Goal: Task Accomplishment & Management: Use online tool/utility

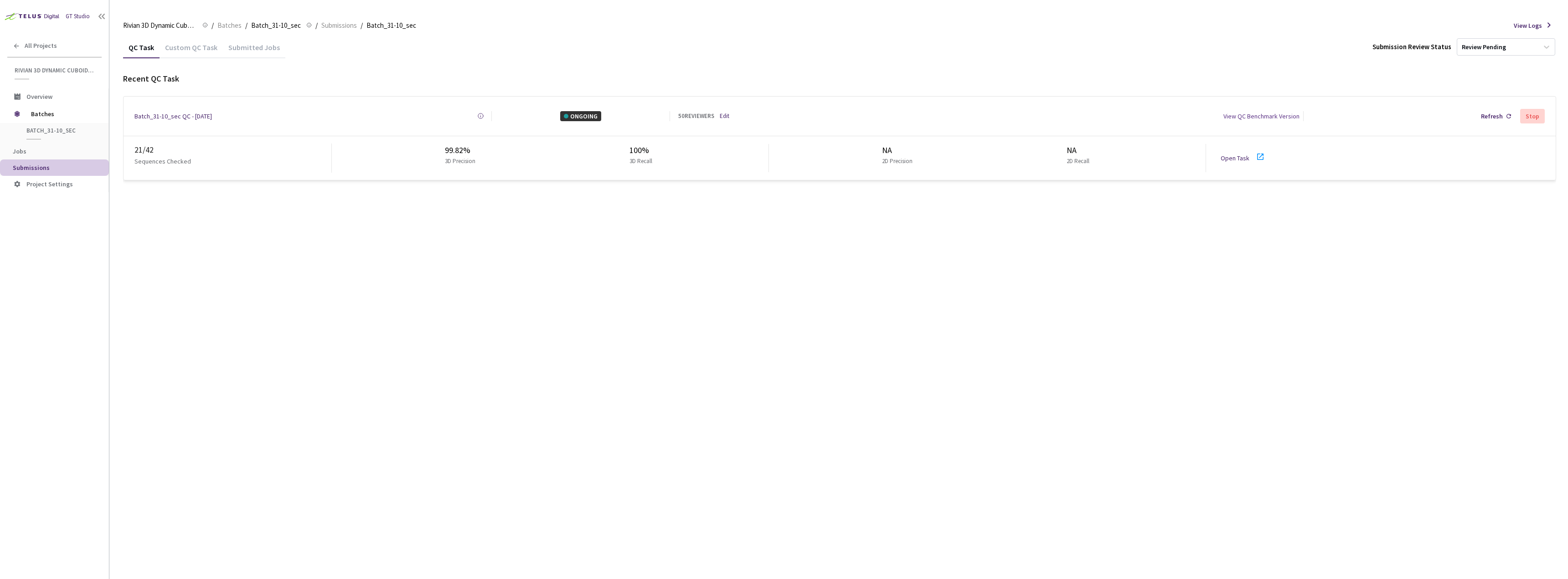
click at [187, 52] on div "Custom QC Task" at bounding box center [191, 50] width 63 height 15
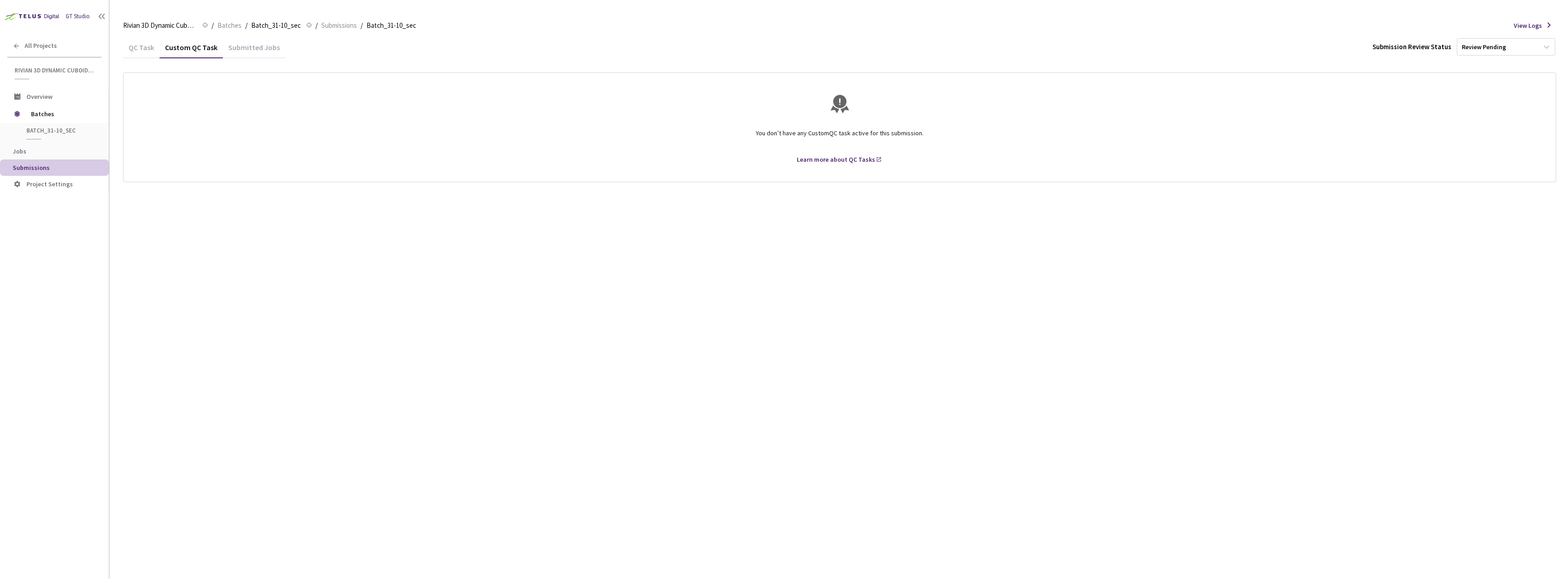
click at [159, 47] on div "Custom QC Task" at bounding box center [191, 50] width 63 height 15
click at [155, 47] on div "QC Task" at bounding box center [141, 50] width 37 height 15
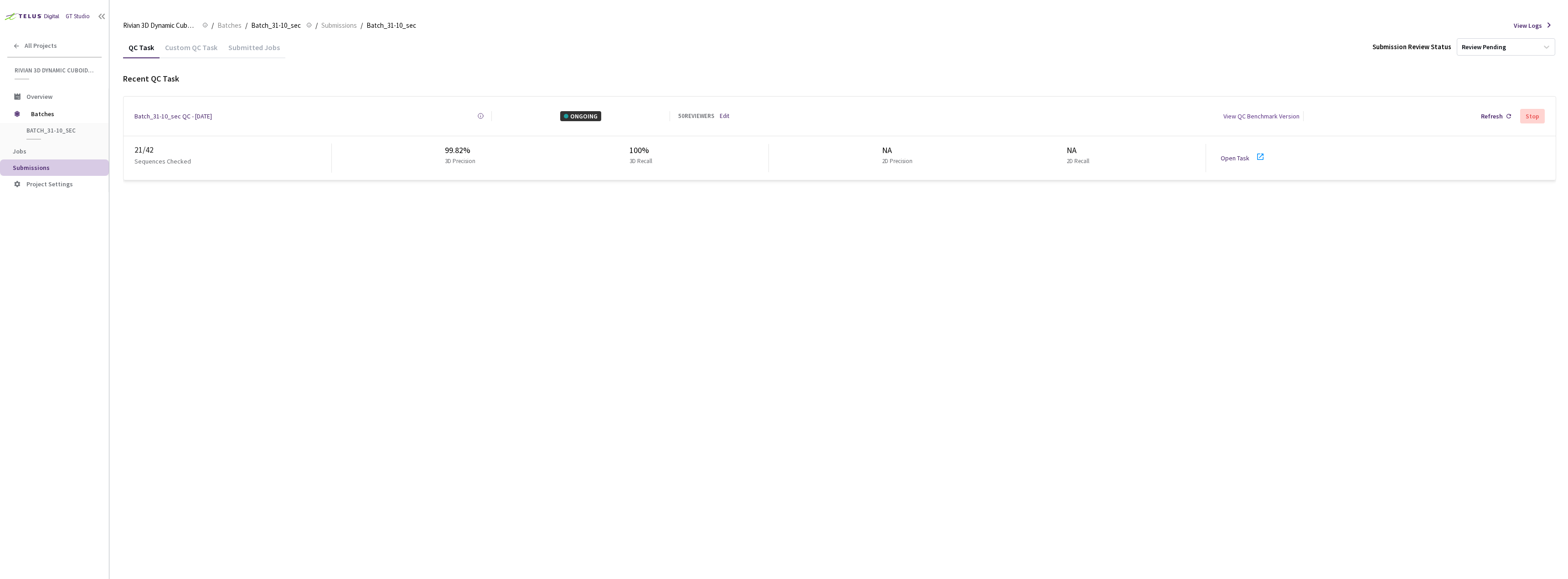
click at [253, 275] on div "QC Task Custom QC Task Submitted Jobs Submission Review Status Review Pending R…" at bounding box center [839, 308] width 1433 height 543
click at [1234, 154] on link "Open Task" at bounding box center [1234, 158] width 29 height 8
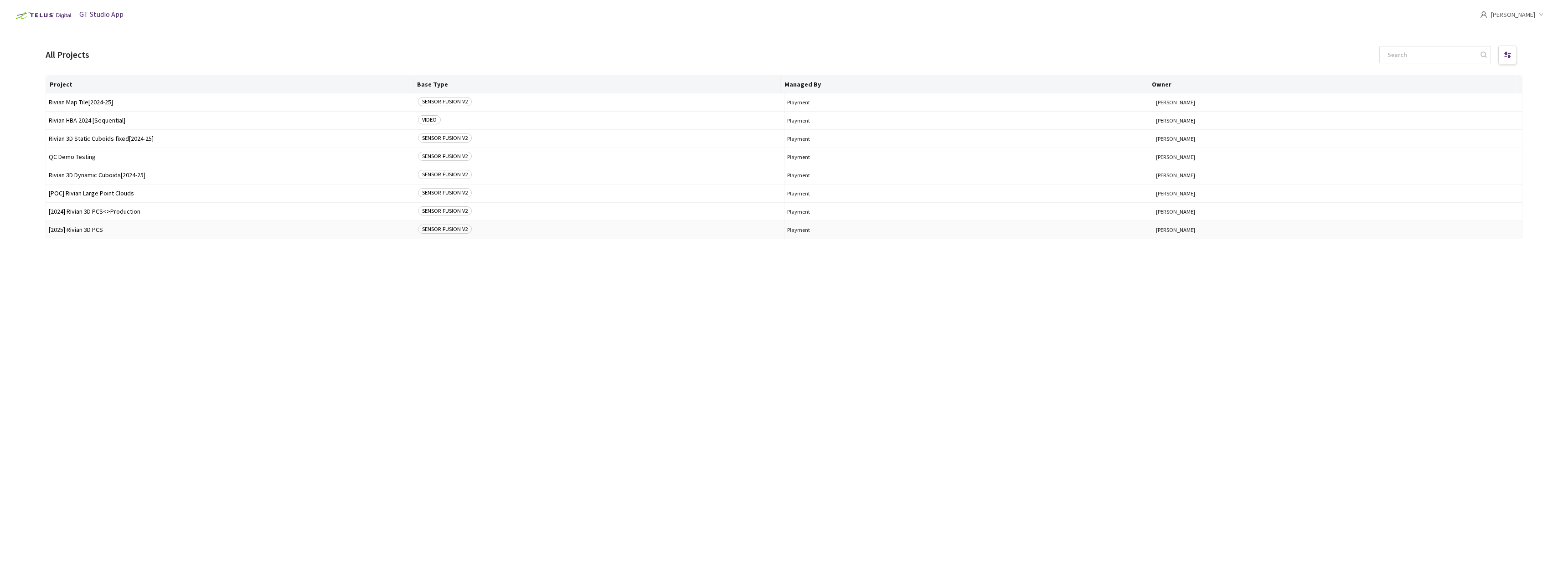
click at [117, 226] on td "[2025] Rivian 3D PCS" at bounding box center [231, 230] width 369 height 18
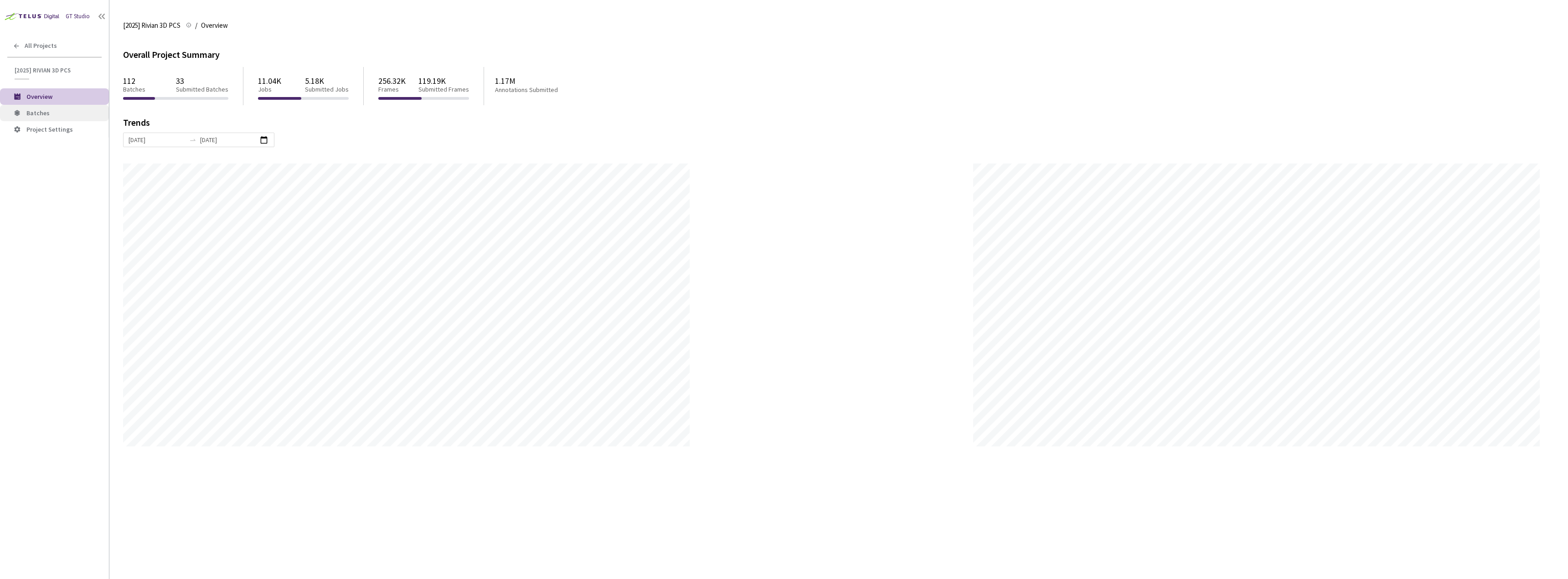
scroll to position [579, 1568]
click at [66, 113] on span "Batches" at bounding box center [64, 113] width 75 height 8
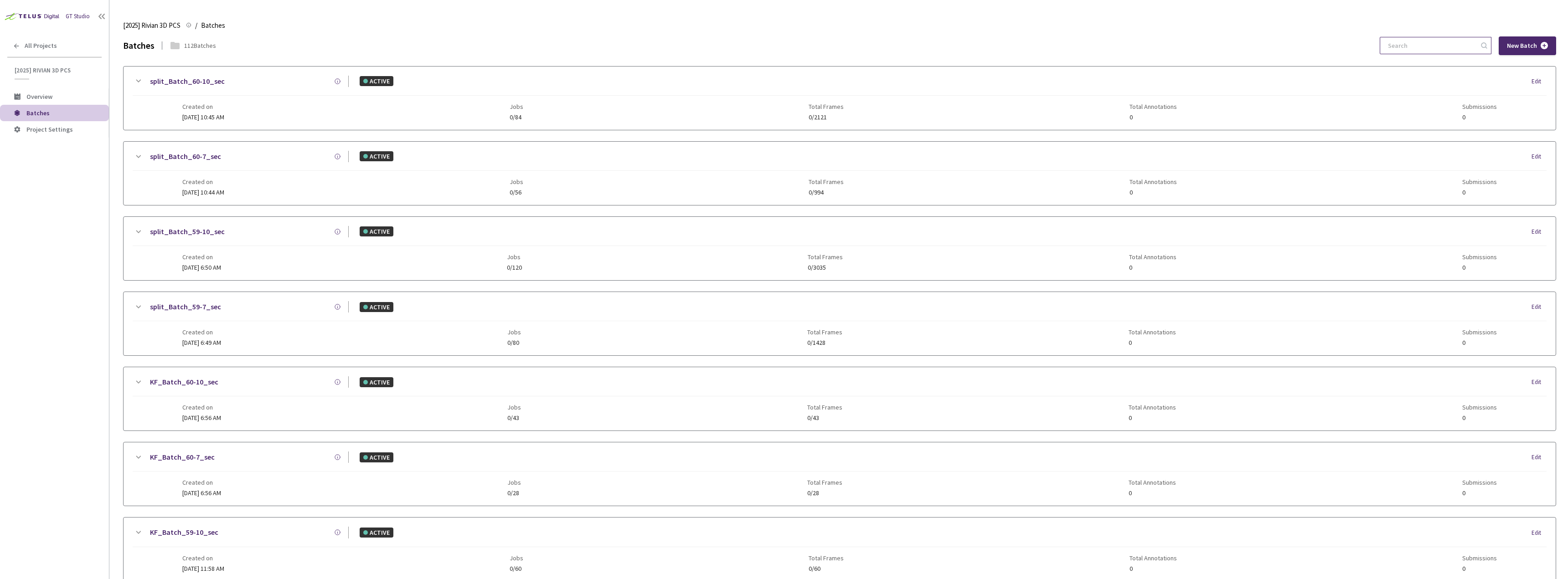
click at [1476, 38] on input at bounding box center [1431, 45] width 97 height 16
type input "9-7"
click at [59, 35] on div "GT Studio All Projects [2025] Rivian 3D PCS [2025] Rivian 3D PCS Overview Batch…" at bounding box center [54, 272] width 109 height 544
click at [58, 41] on div "All Projects" at bounding box center [54, 46] width 109 height 19
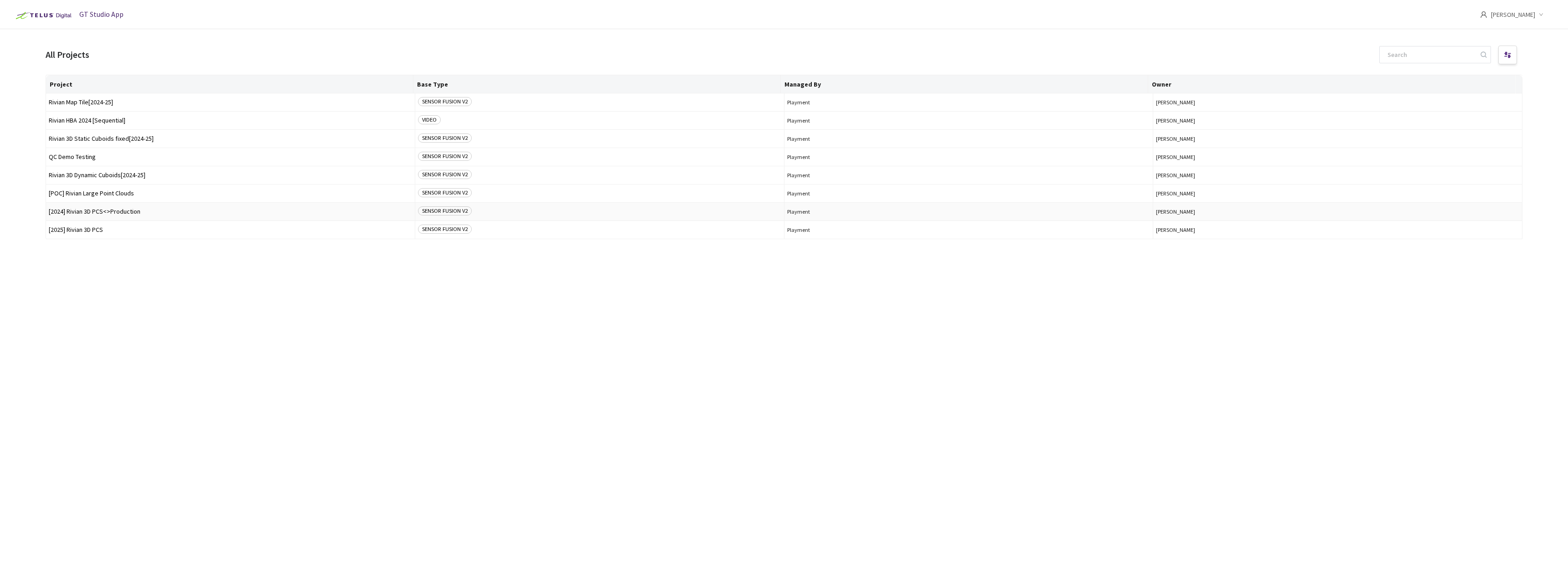
click at [106, 215] on td "[2024] Rivian 3D PCS<>Production" at bounding box center [231, 212] width 369 height 18
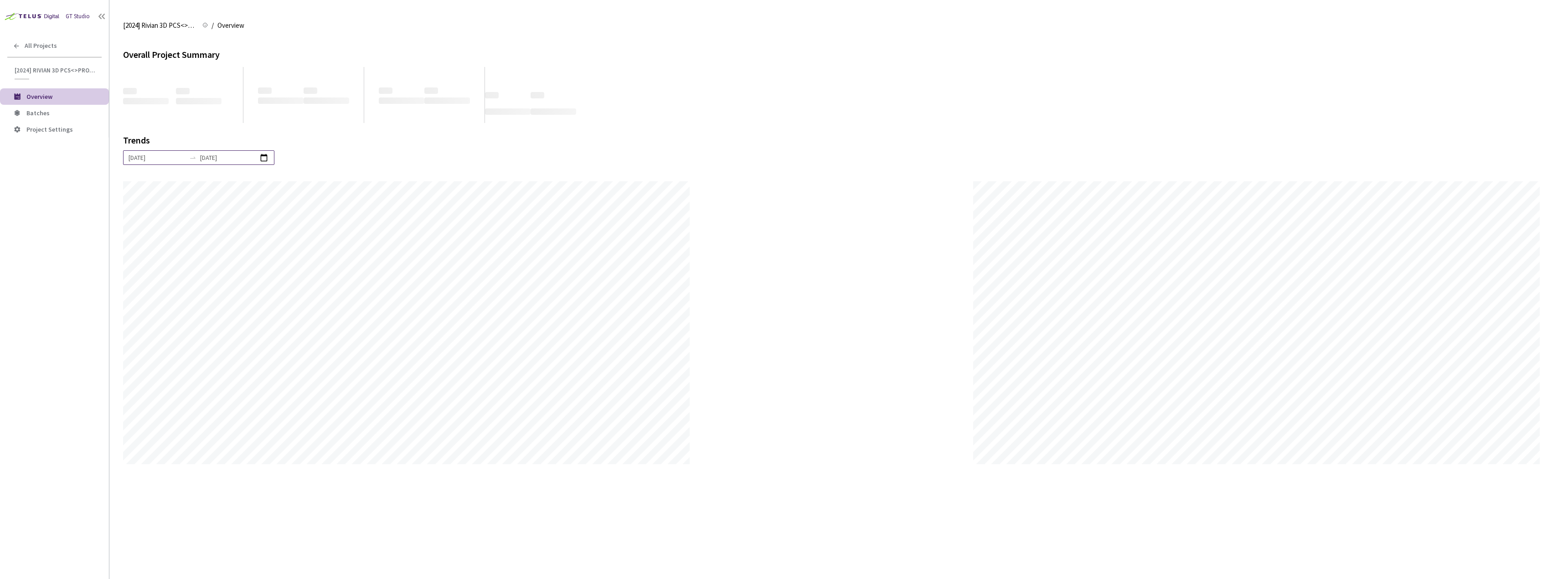
scroll to position [579, 1568]
click at [77, 113] on span "Batches" at bounding box center [64, 113] width 75 height 8
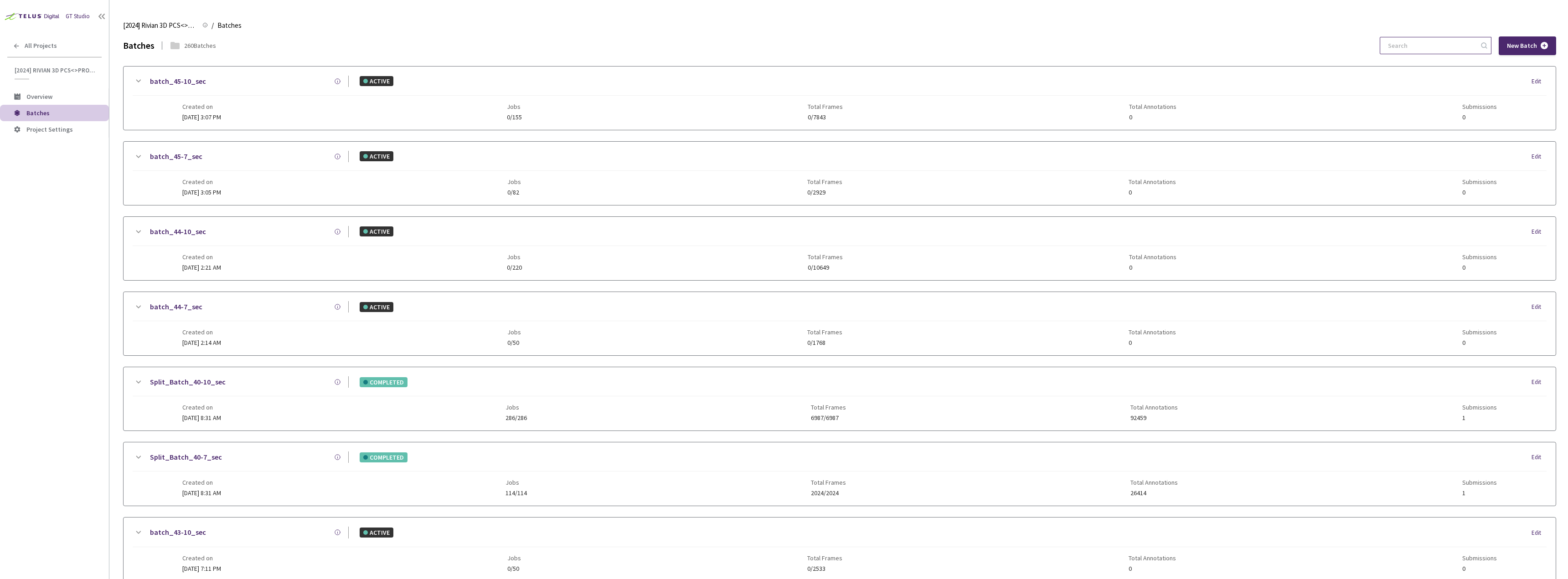
click at [1400, 46] on input at bounding box center [1431, 45] width 97 height 16
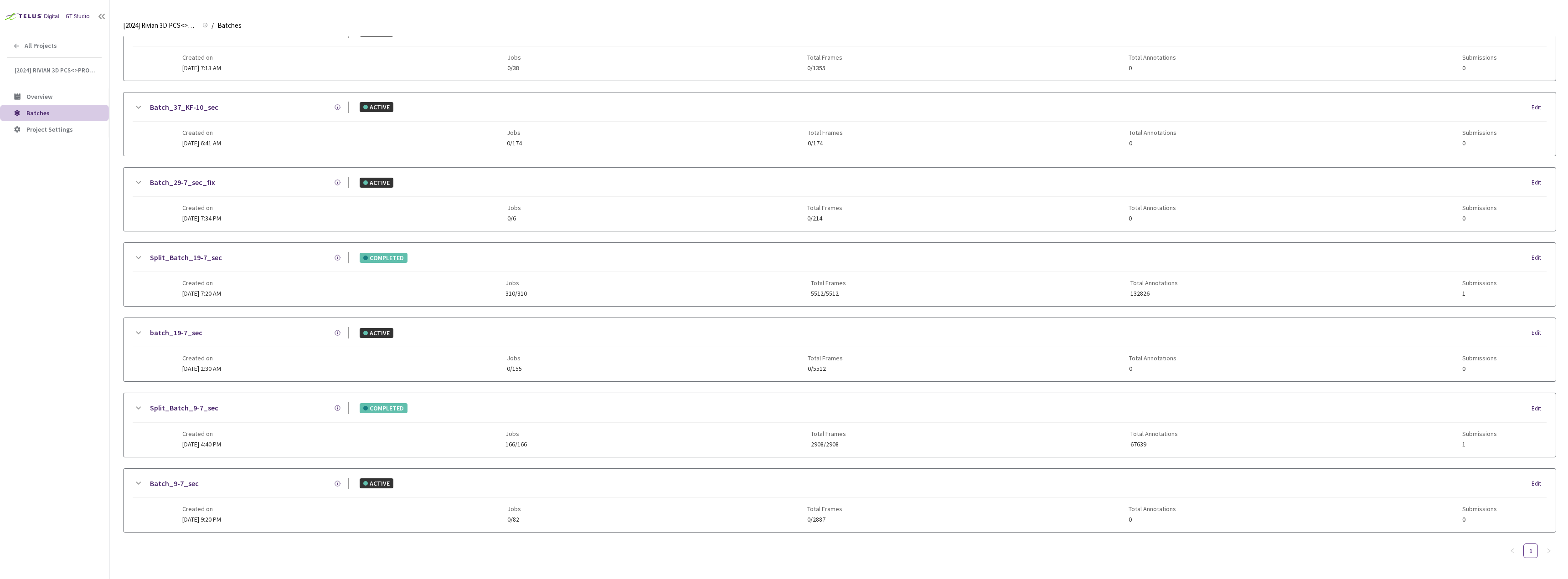
type input "9-7"
click at [556, 427] on div "Created on 12 Sep, 2024 at 4:40 PM Jobs 166/166 Total Frames 2908/2908 Total An…" at bounding box center [840, 435] width 1315 height 25
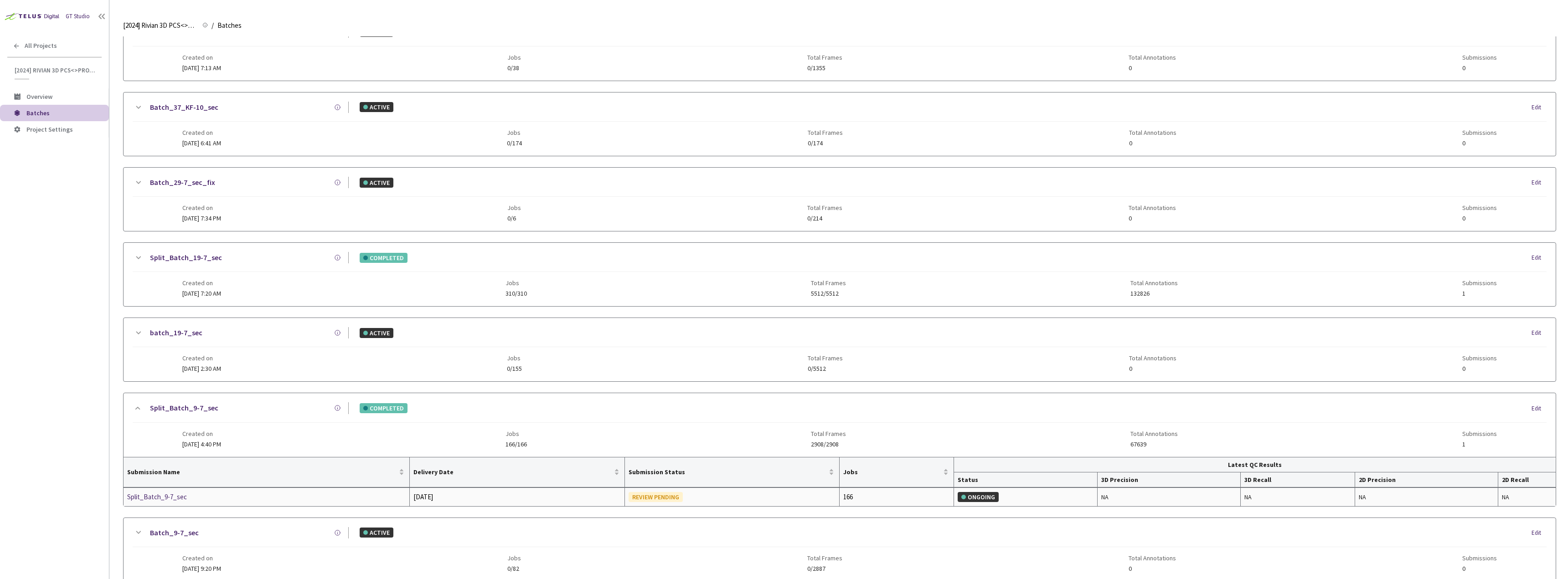
click at [156, 498] on div "Split_Batch_9-7_sec" at bounding box center [175, 497] width 97 height 11
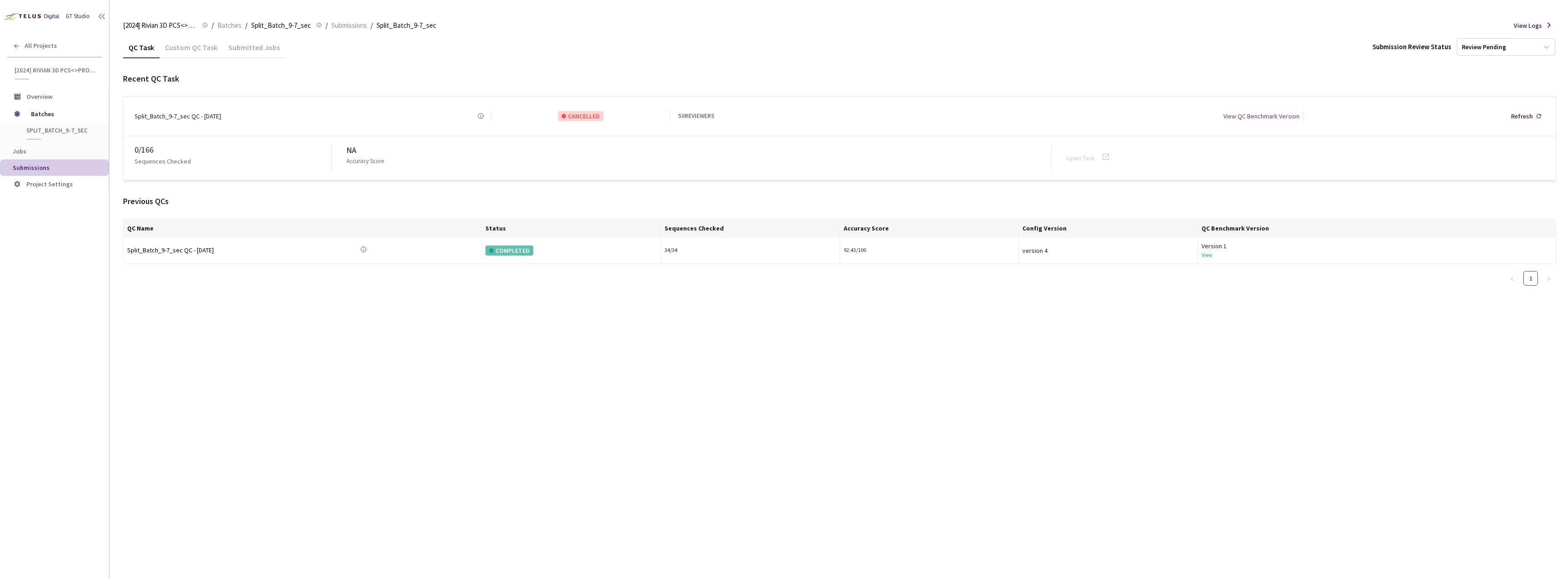
click at [204, 52] on div "Custom QC Task" at bounding box center [191, 50] width 63 height 15
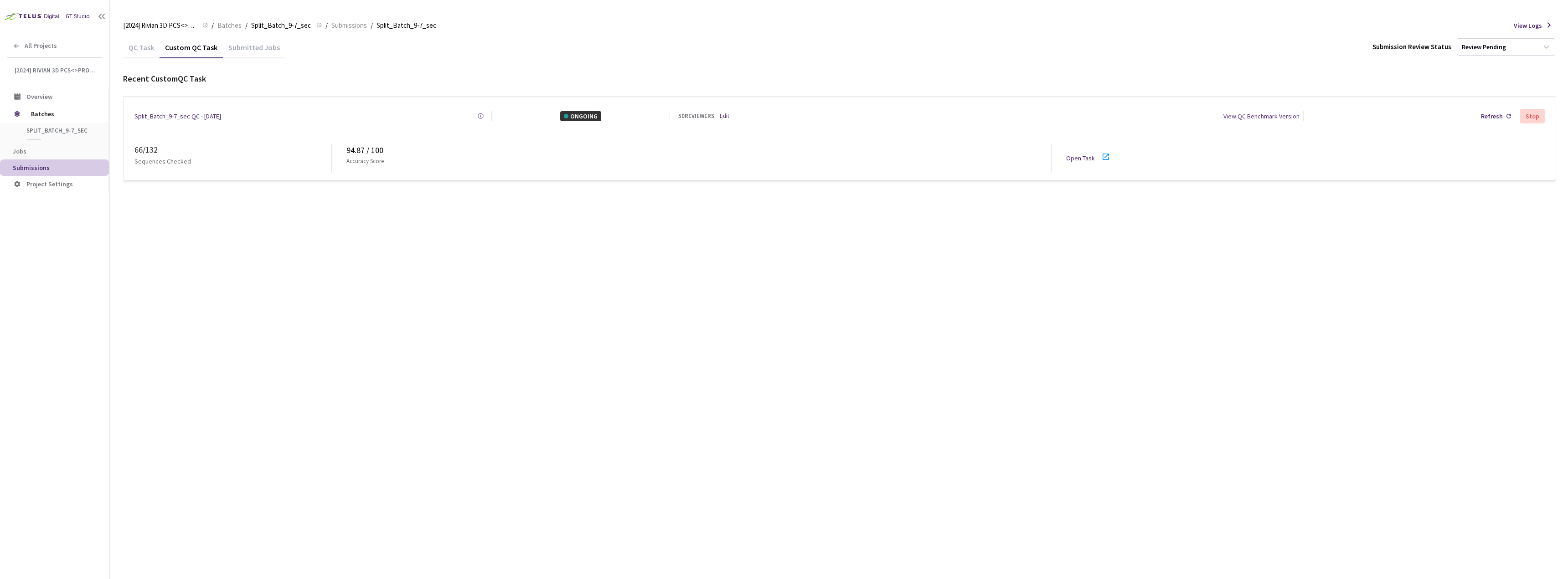
click at [153, 48] on div "QC Task" at bounding box center [141, 50] width 37 height 15
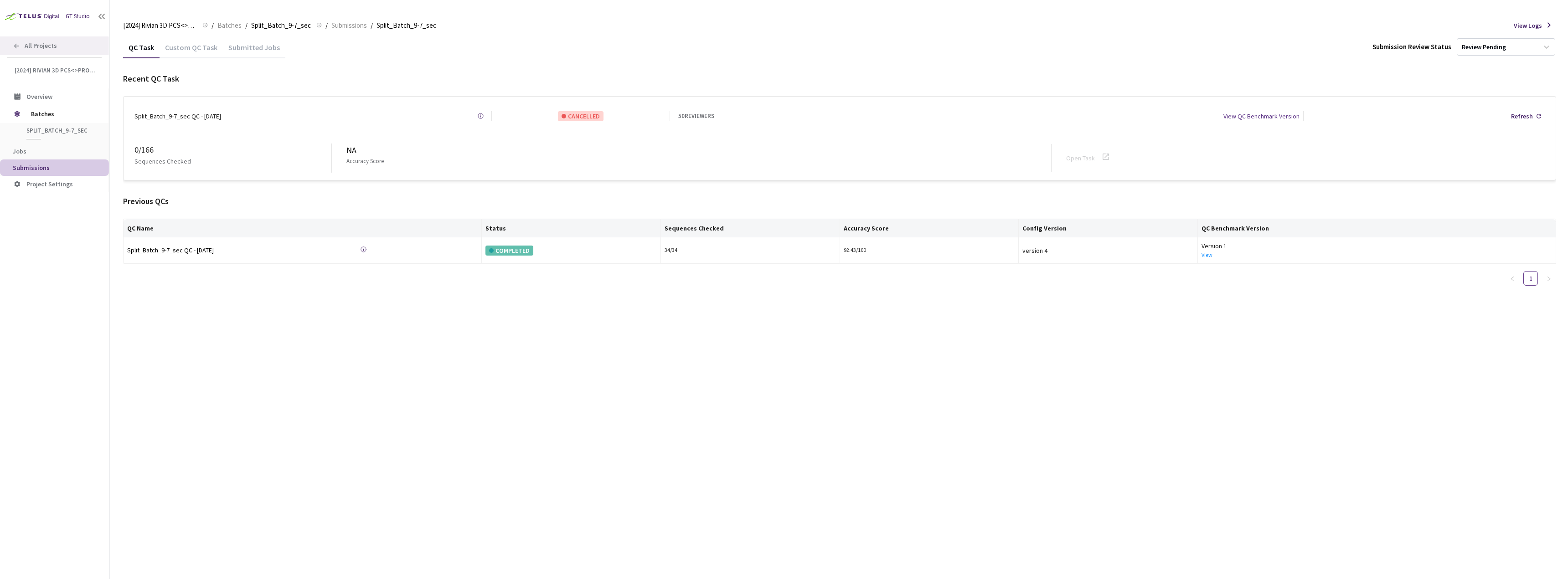
click at [28, 44] on span "All Projects" at bounding box center [40, 46] width 32 height 8
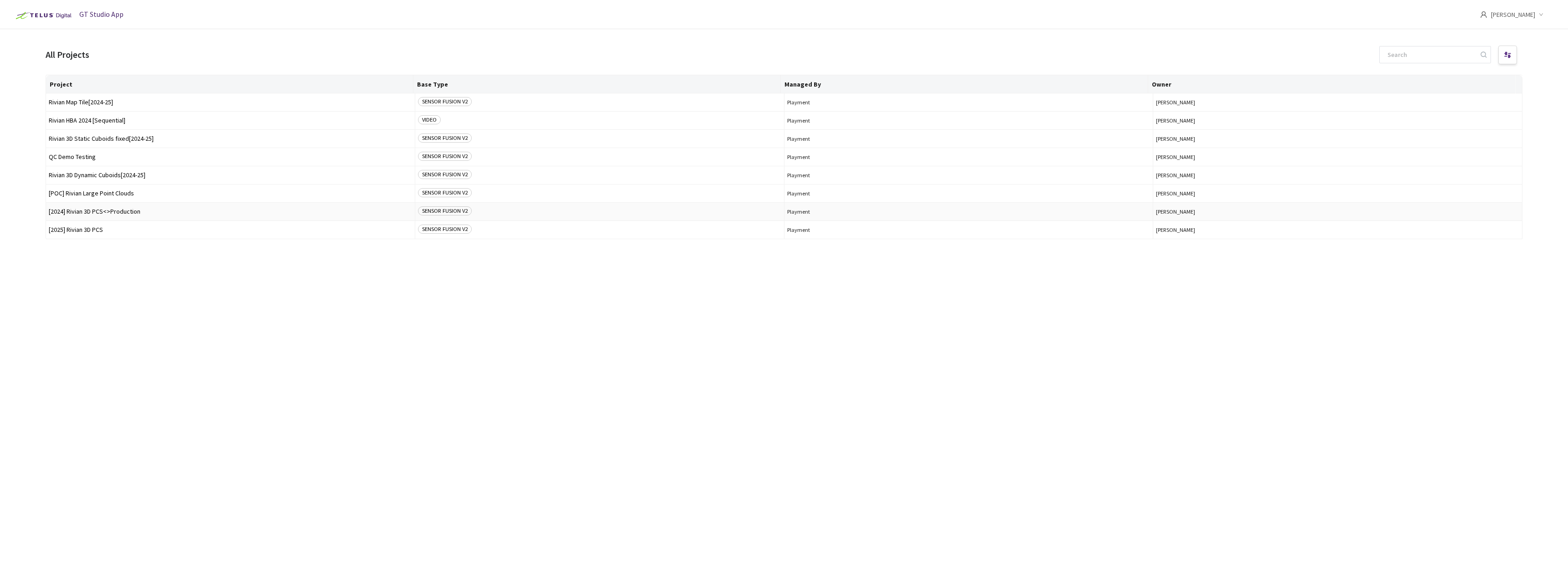
click at [115, 212] on span "[2024] Rivian 3D PCS<>Production" at bounding box center [230, 211] width 363 height 7
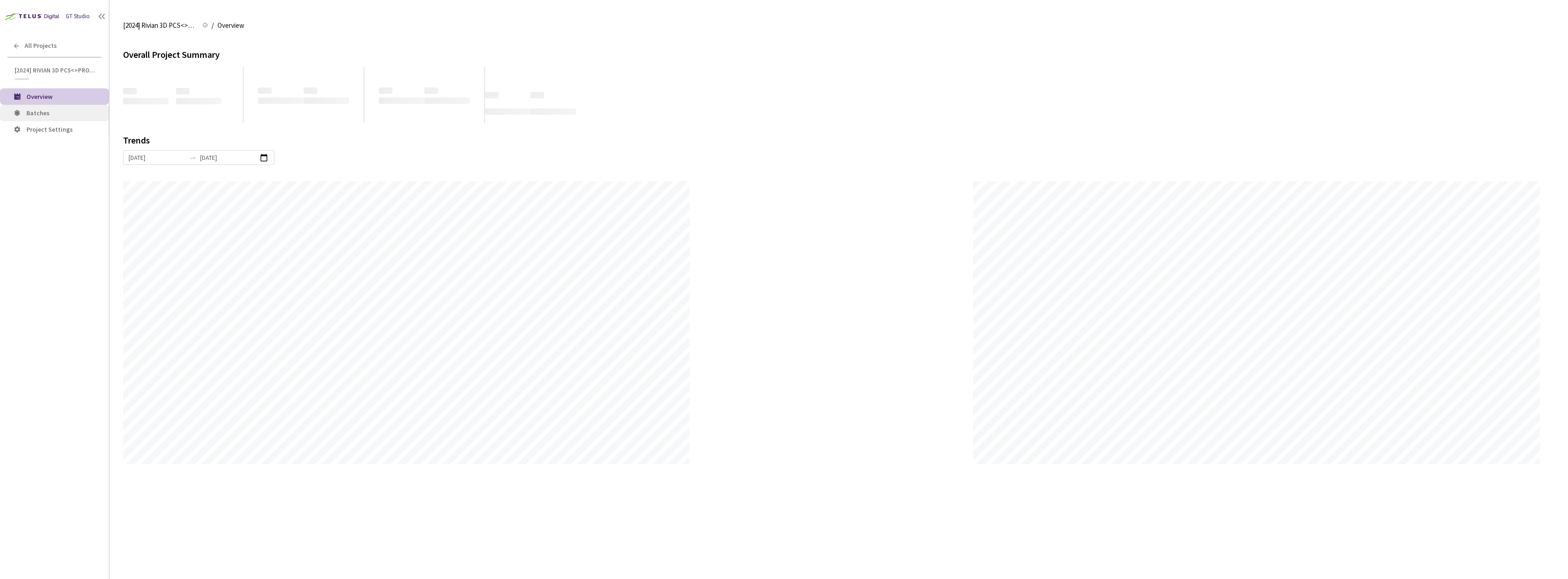
scroll to position [579, 1568]
click at [43, 117] on li "Batches" at bounding box center [54, 113] width 109 height 16
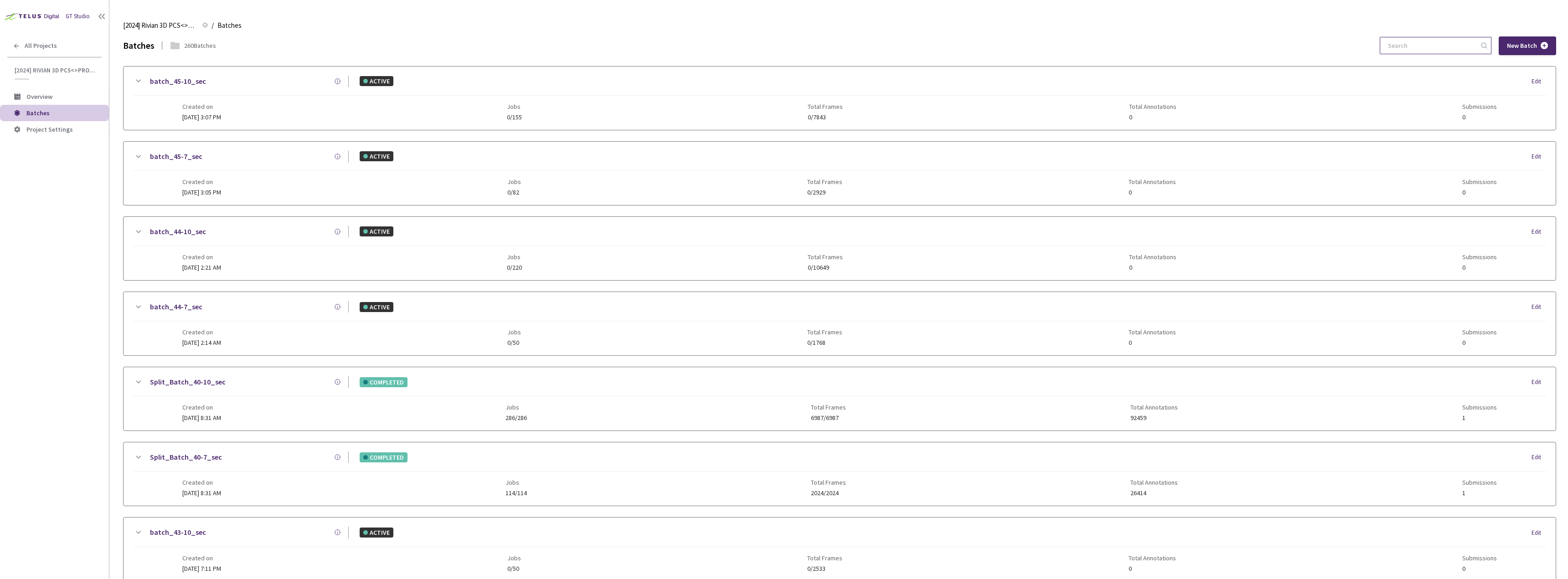
click at [1420, 39] on input at bounding box center [1431, 45] width 97 height 16
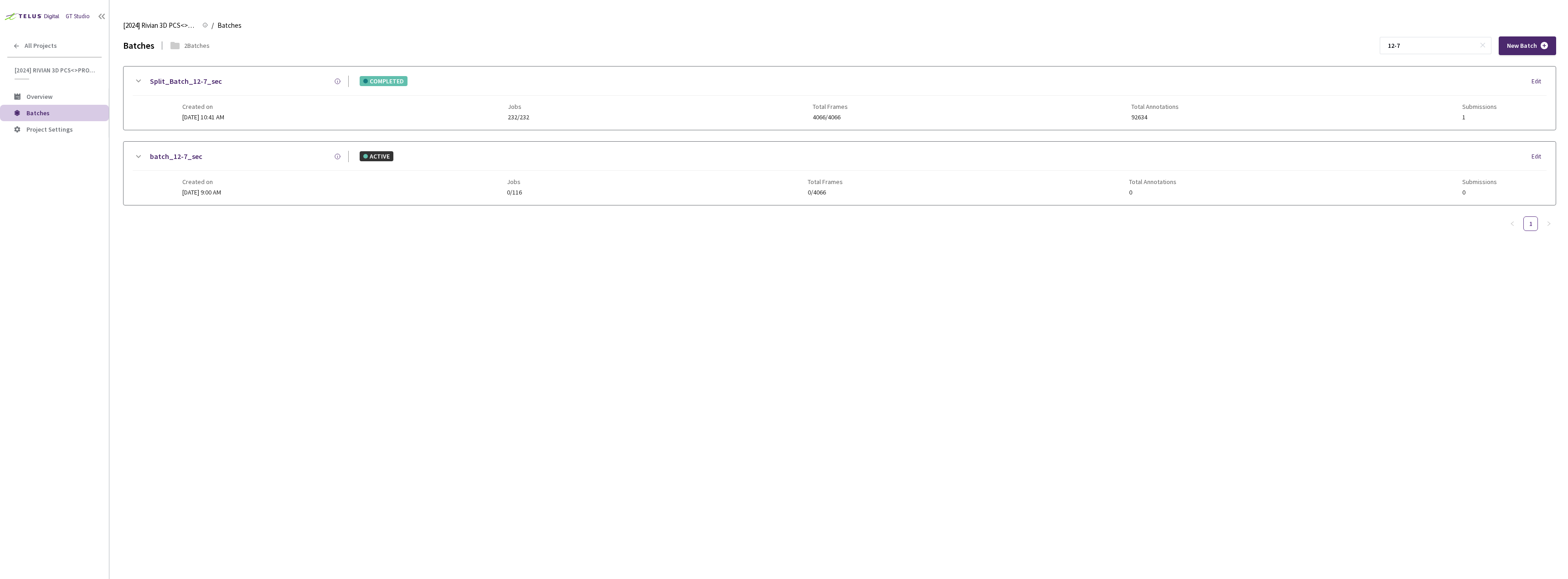
type input "12-7"
click at [446, 100] on div "Created on 30 Sep, 2024 at 10:41 AM Jobs 232/232 Total Frames 4066/4066 Total A…" at bounding box center [840, 108] width 1315 height 25
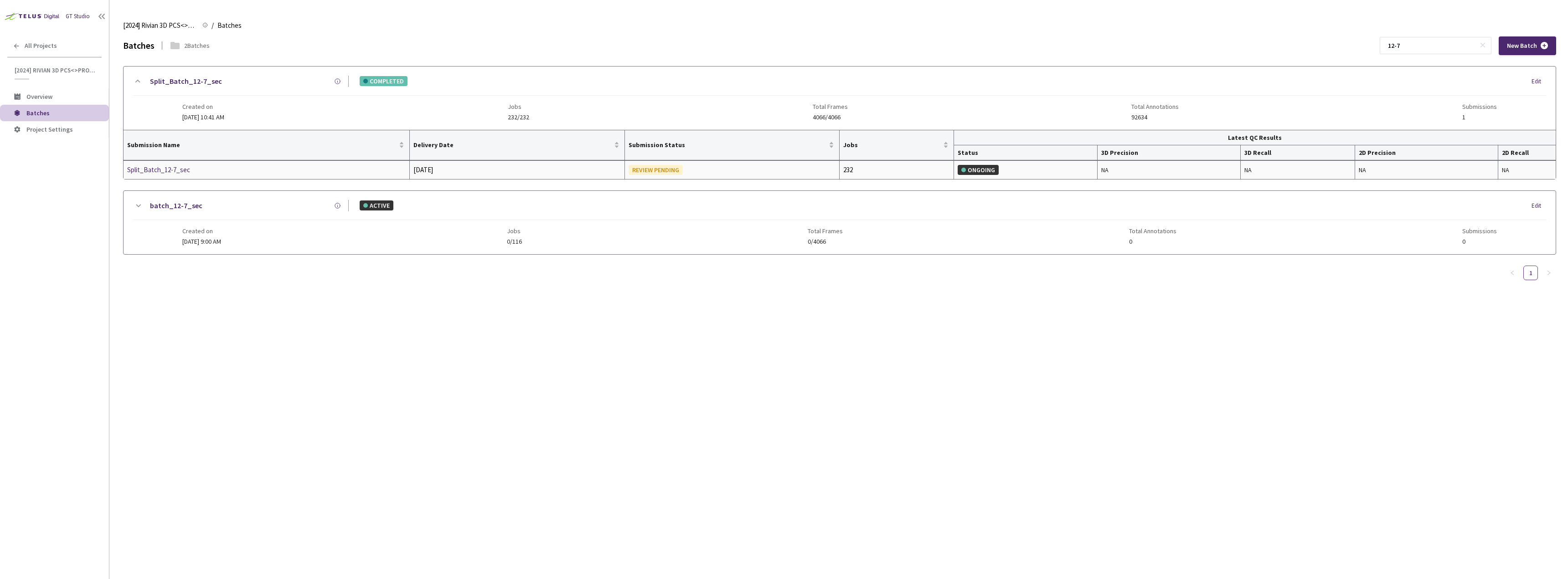
click at [156, 169] on div "Split_Batch_12-7_sec" at bounding box center [175, 170] width 97 height 11
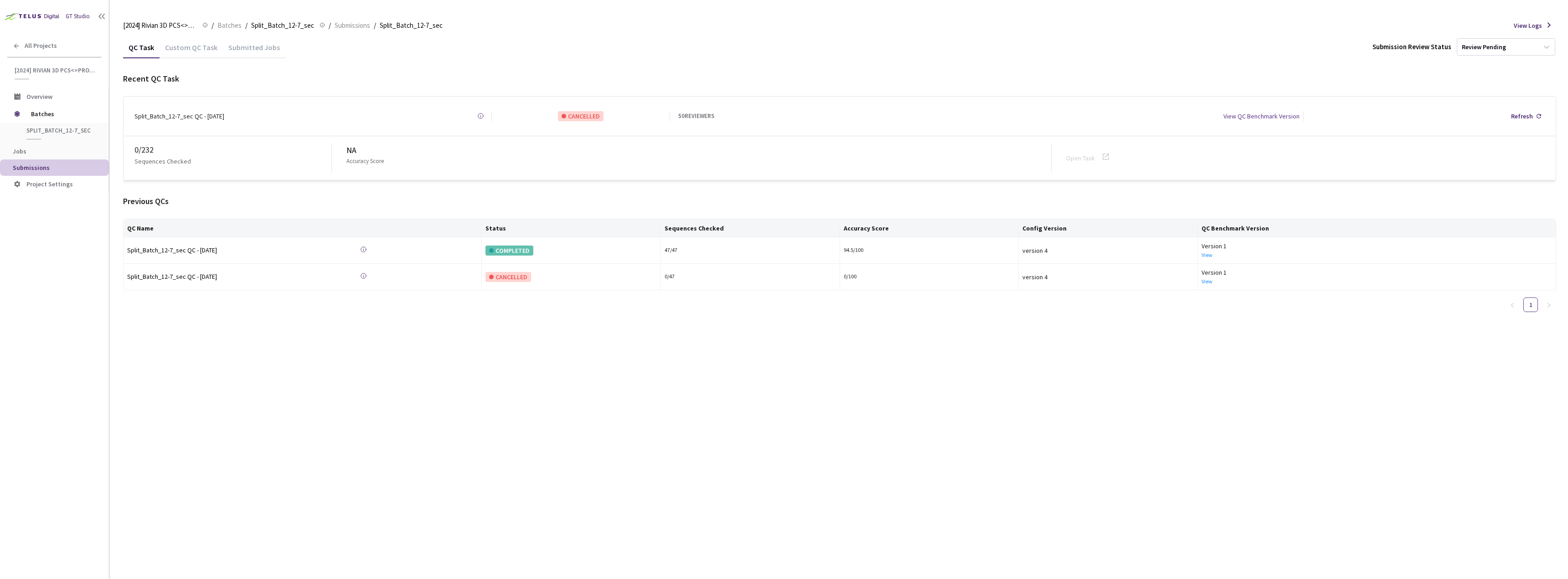
click at [194, 45] on div "Custom QC Task" at bounding box center [191, 50] width 63 height 15
